Goal: Find specific page/section: Find specific page/section

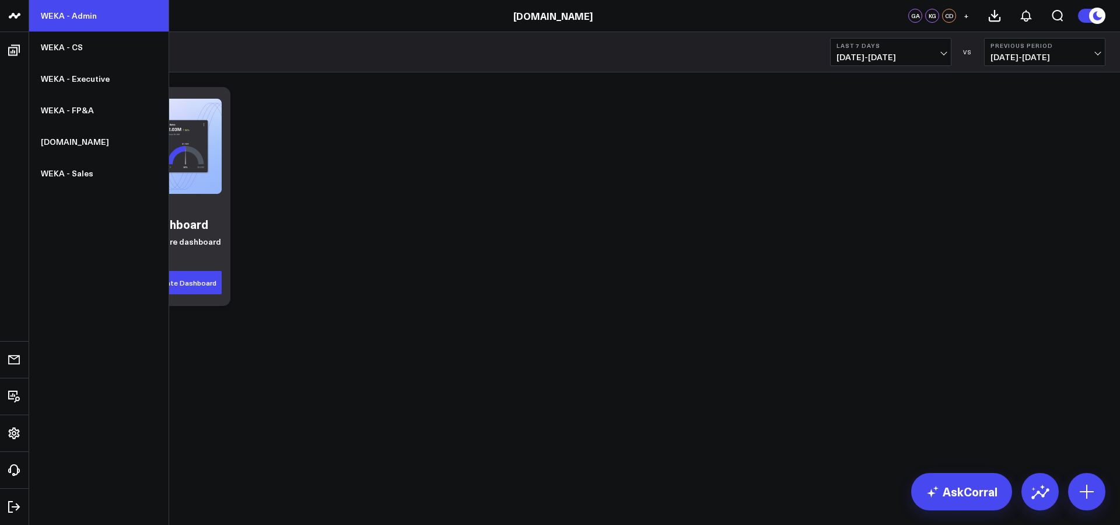
click at [77, 19] on link "WEKA - Admin" at bounding box center [98, 16] width 139 height 32
